Goal: Contribute content

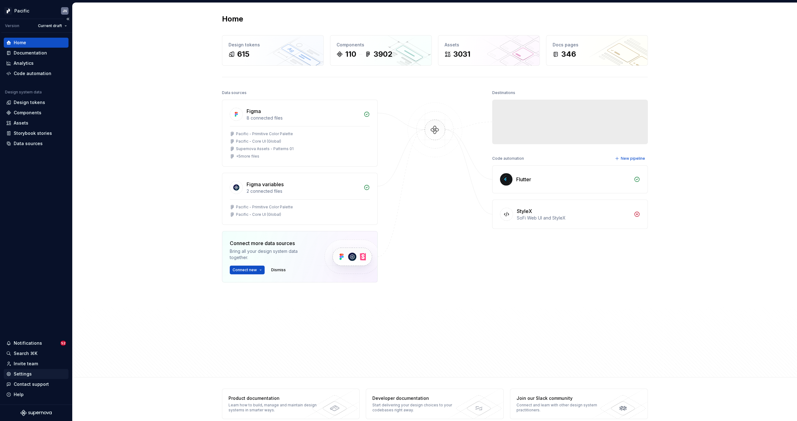
click at [30, 372] on div "Settings" at bounding box center [23, 374] width 18 height 6
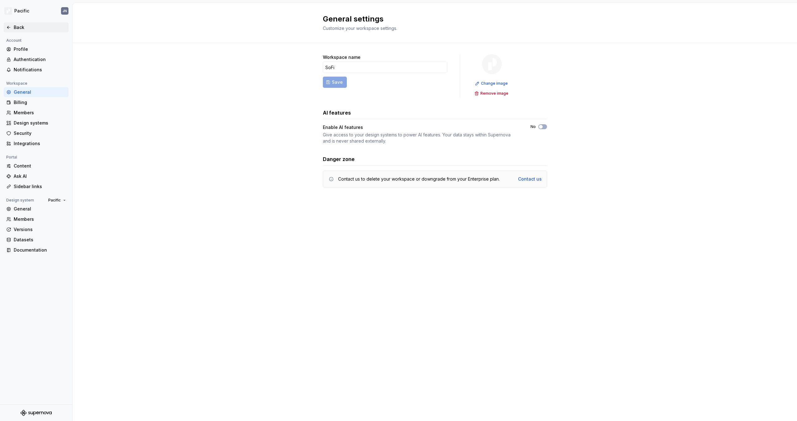
click at [9, 26] on icon at bounding box center [8, 27] width 5 height 5
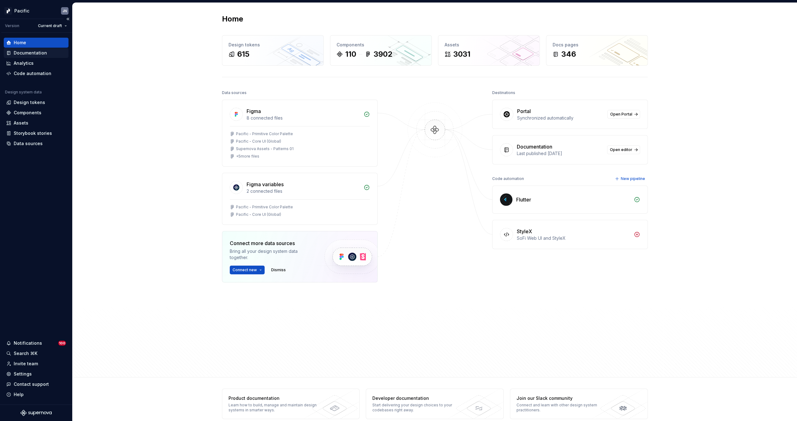
click at [27, 54] on div "Documentation" at bounding box center [30, 53] width 33 height 6
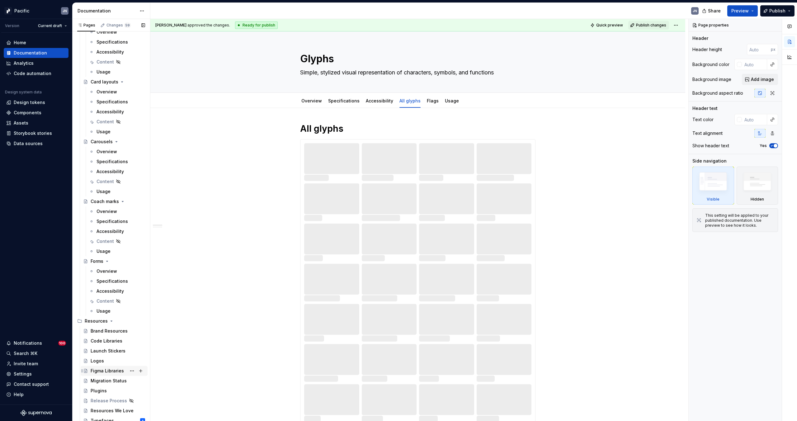
scroll to position [3568, 0]
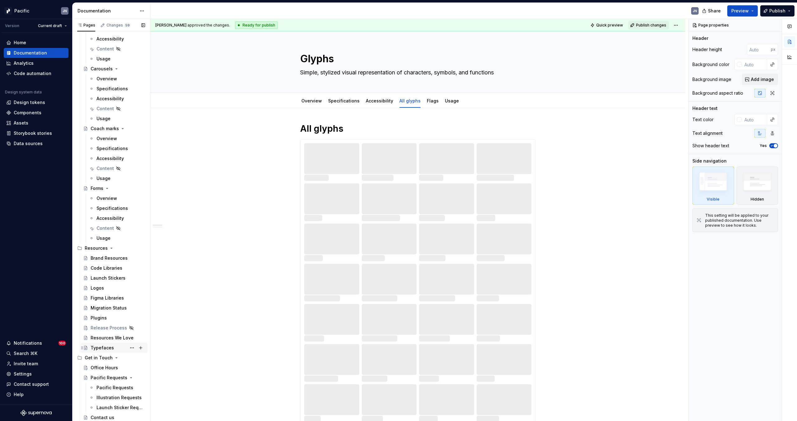
click at [104, 347] on div "Typefaces" at bounding box center [102, 348] width 23 height 6
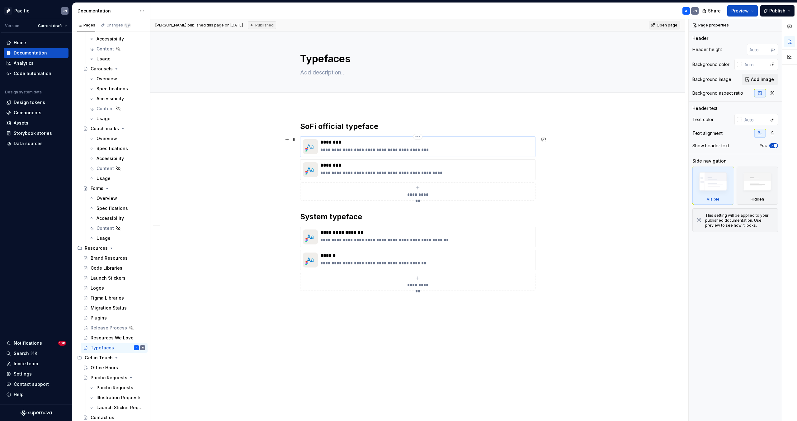
click at [449, 150] on p "**********" at bounding box center [426, 150] width 212 height 6
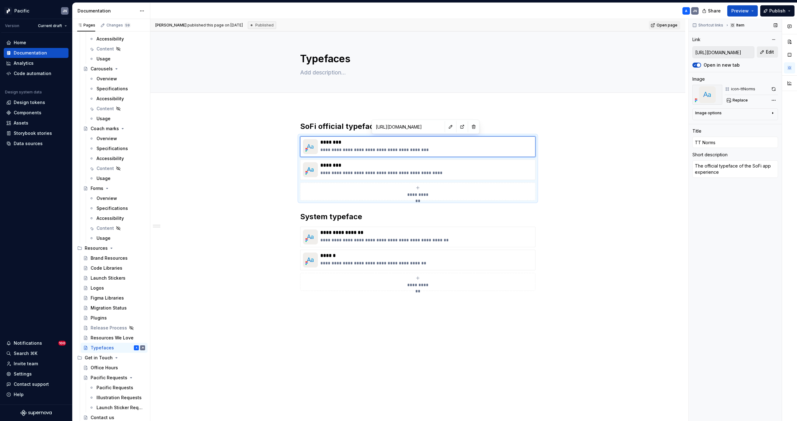
click at [767, 51] on span "Edit" at bounding box center [770, 52] width 8 height 6
type textarea "*"
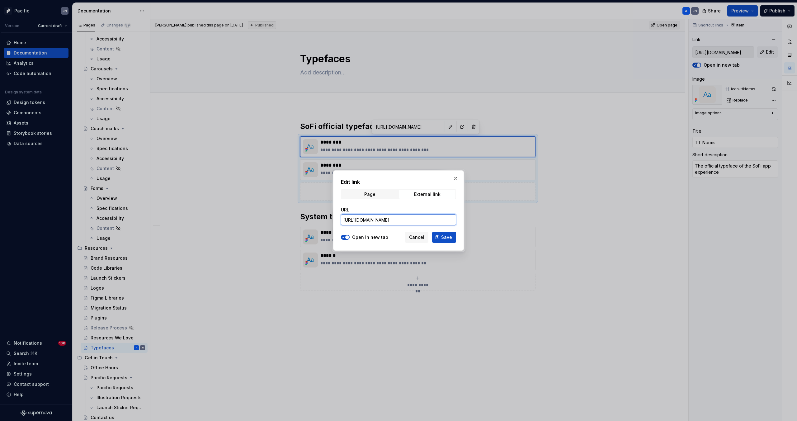
click at [369, 222] on input "[URL][DOMAIN_NAME]" at bounding box center [398, 219] width 115 height 11
paste input "drive/folders/1FbSLQ08Yly68ahzDHDXp3ZTv5IH1qApu"
paste input "text"
type input "[URL][DOMAIN_NAME]"
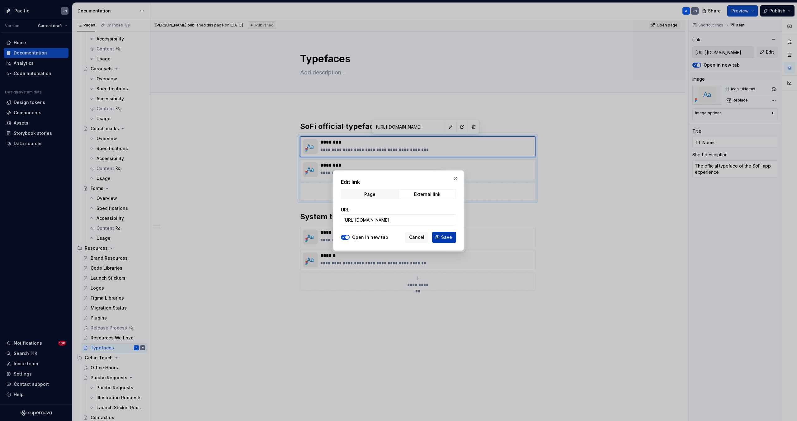
click at [446, 238] on span "Save" at bounding box center [446, 237] width 11 height 6
type textarea "*"
type input "[URL][DOMAIN_NAME]"
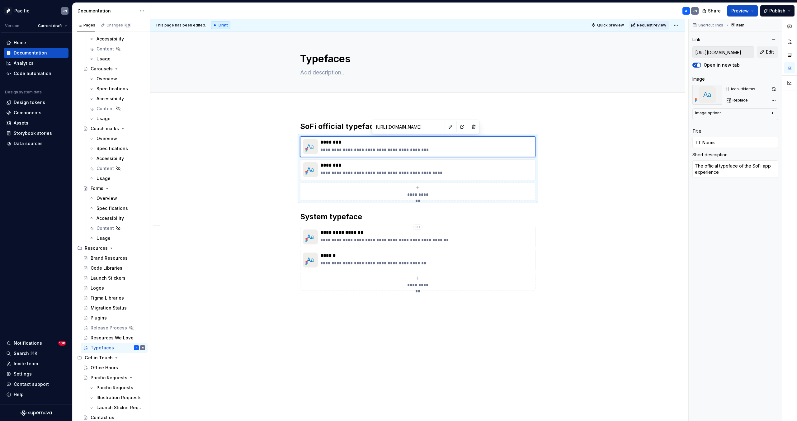
type textarea "*"
type input "[URL][DOMAIN_NAME]"
click at [772, 10] on span "Publish" at bounding box center [777, 11] width 16 height 6
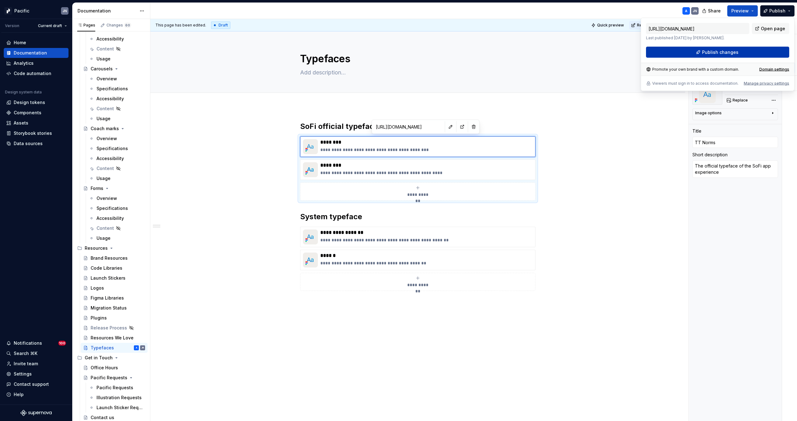
click at [736, 51] on span "Publish changes" at bounding box center [720, 52] width 36 height 6
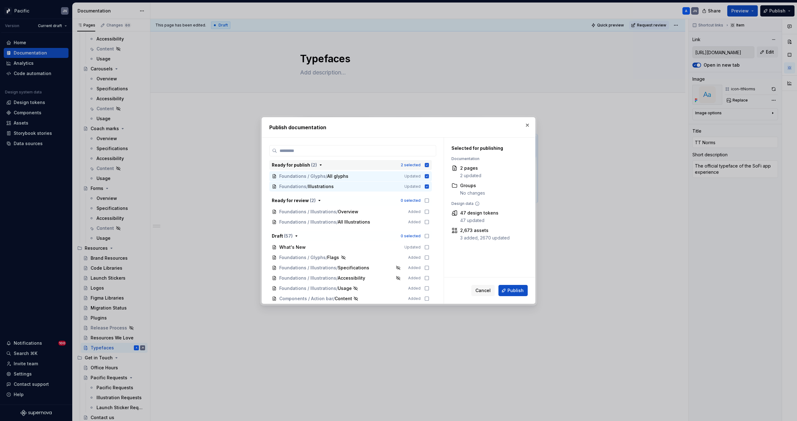
click at [428, 163] on icon "button" at bounding box center [427, 165] width 4 height 4
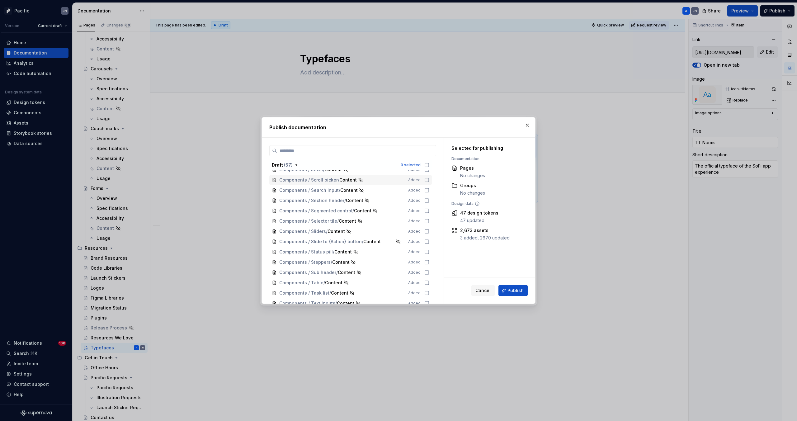
scroll to position [524, 0]
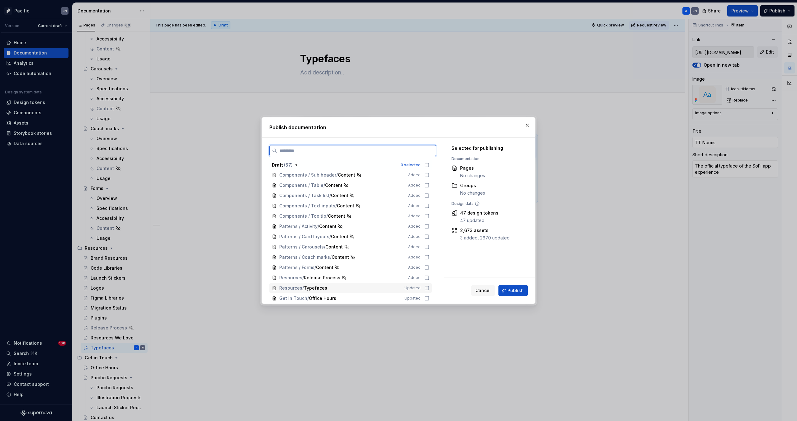
click at [428, 287] on icon at bounding box center [426, 287] width 5 height 5
click at [517, 290] on span "Publish" at bounding box center [515, 290] width 16 height 6
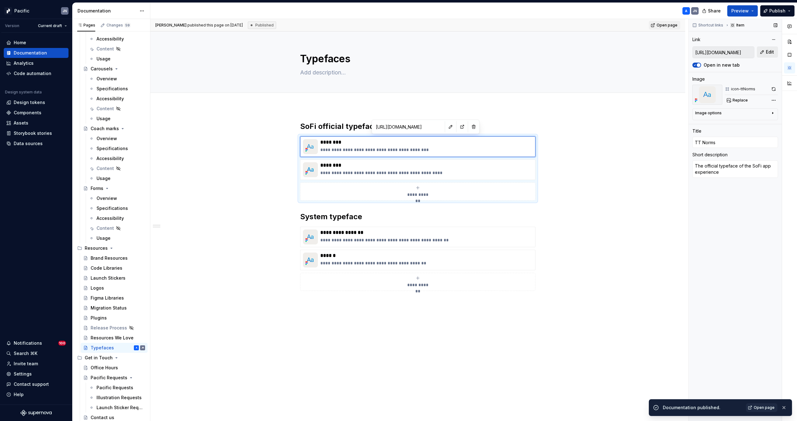
click at [763, 52] on button "Edit" at bounding box center [767, 51] width 21 height 11
type textarea "*"
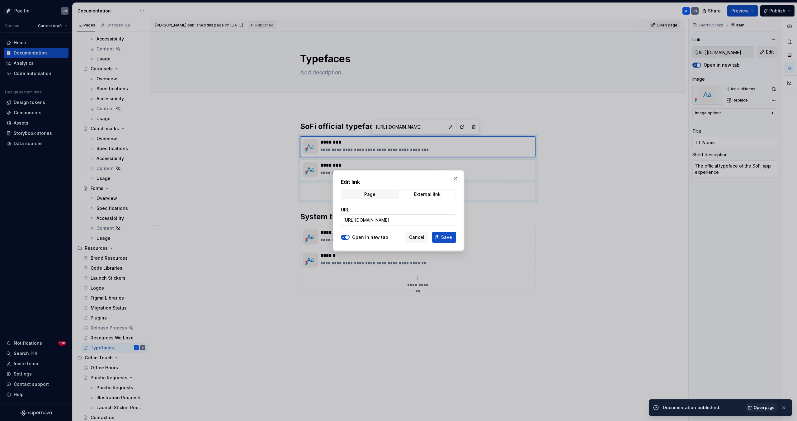
click at [408, 219] on input "[URL][DOMAIN_NAME]" at bounding box center [398, 219] width 115 height 11
paste input "file/d/1UKP2pi37c-exn-7Y4p7-sB-mQlNkkU0d/view?usp=drive_link"
type input "[URL][DOMAIN_NAME]"
paste input "text"
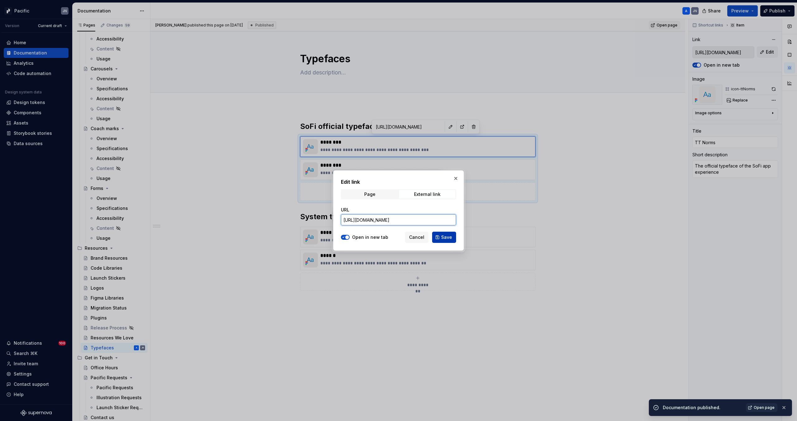
type textarea "*"
type input "[URL][DOMAIN_NAME]"
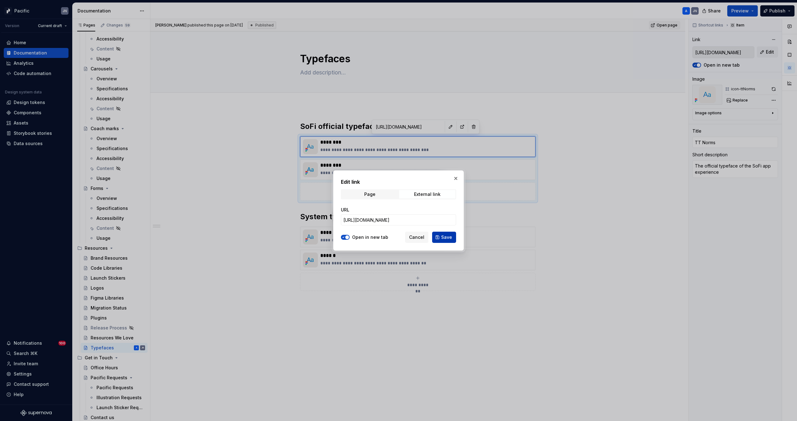
click at [441, 239] on button "Save" at bounding box center [444, 237] width 24 height 11
type textarea "*"
type input "[URL][DOMAIN_NAME]"
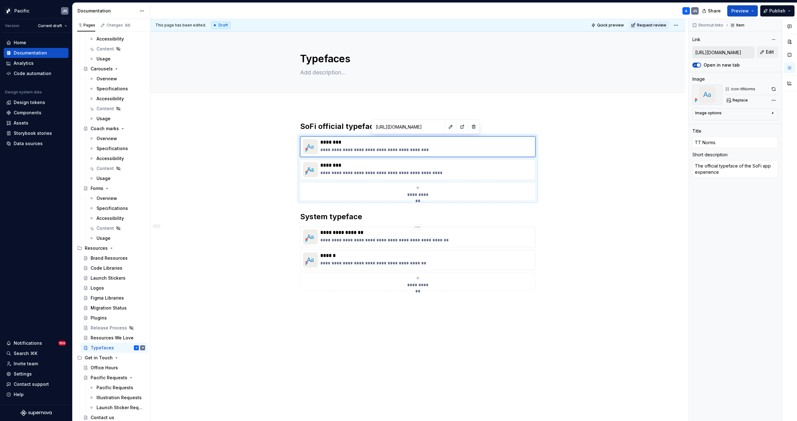
type textarea "*"
type input "[URL][DOMAIN_NAME]"
click at [763, 12] on button "Publish" at bounding box center [777, 10] width 34 height 11
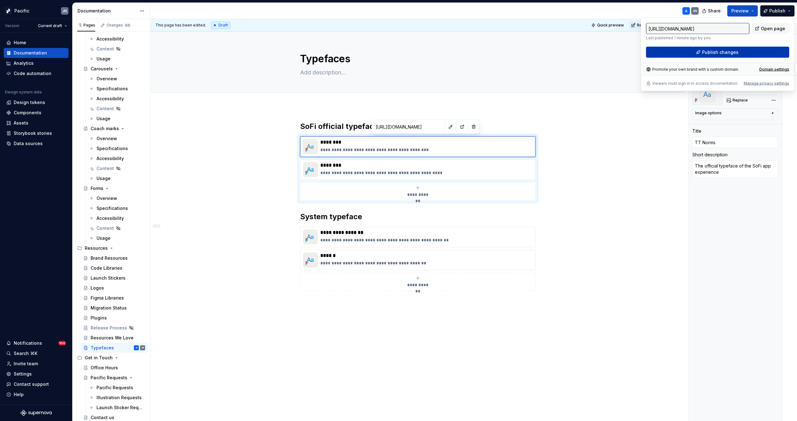
click at [710, 51] on span "Publish changes" at bounding box center [720, 52] width 36 height 6
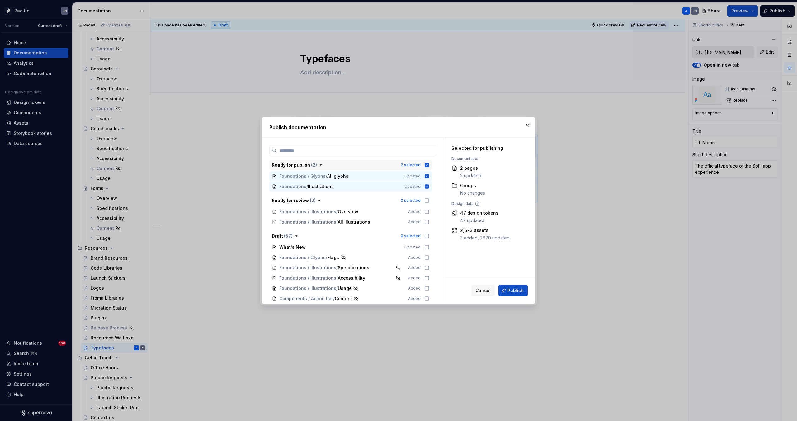
click at [427, 165] on icon "button" at bounding box center [427, 165] width 4 height 4
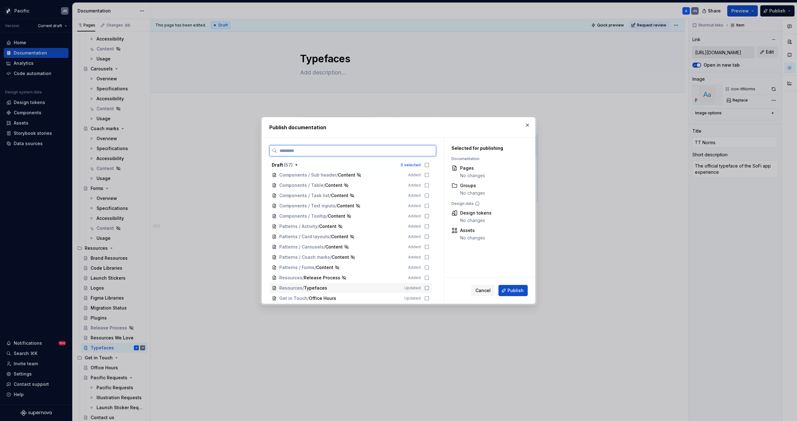
click at [427, 290] on icon at bounding box center [426, 287] width 5 height 5
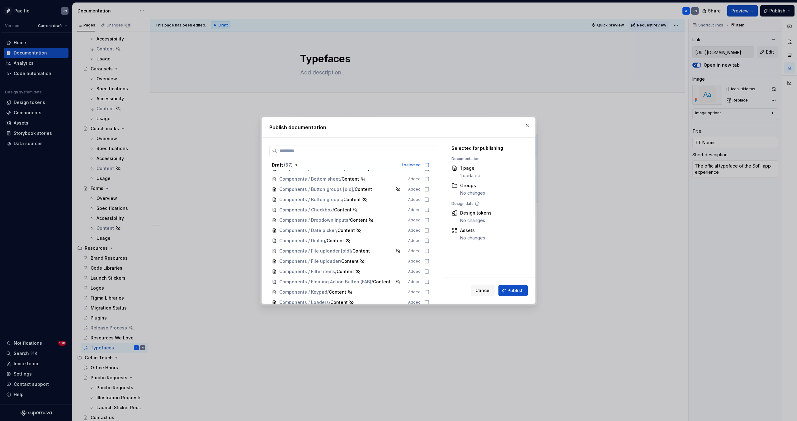
scroll to position [0, 0]
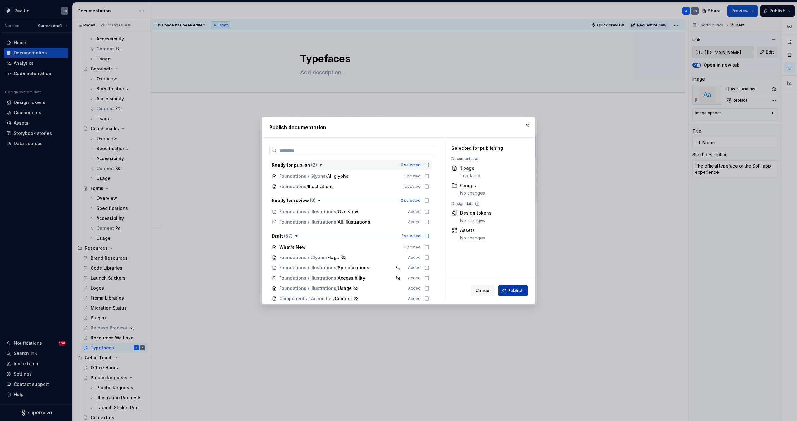
click at [514, 290] on span "Publish" at bounding box center [515, 290] width 16 height 6
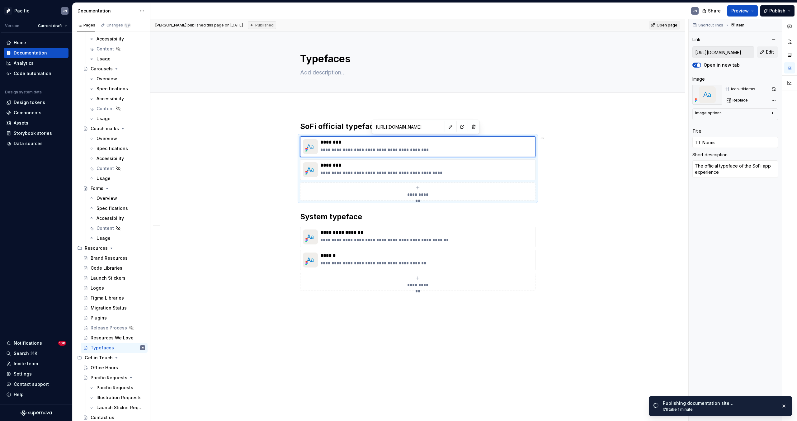
type textarea "*"
